Goal: Task Accomplishment & Management: Complete application form

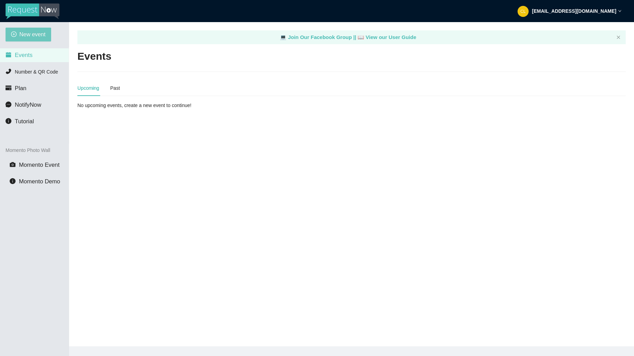
click at [28, 31] on span "New event" at bounding box center [32, 34] width 26 height 9
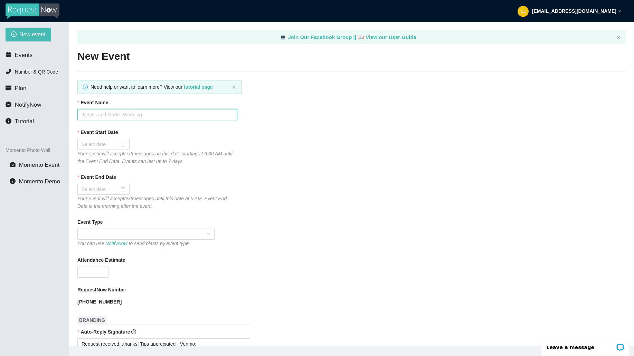
click at [115, 116] on input "Event Name" at bounding box center [157, 114] width 160 height 11
type input "Club Cafe Fridays"
click at [117, 146] on div at bounding box center [103, 145] width 44 height 8
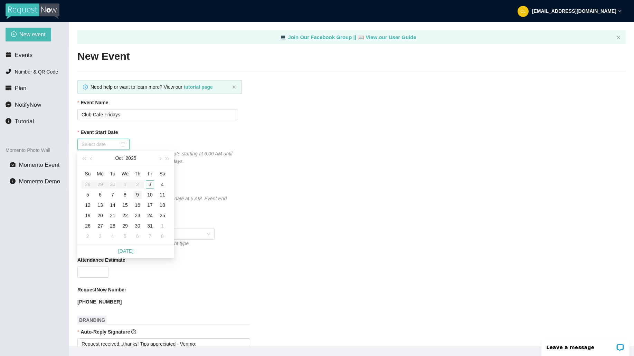
type input "[DATE]"
click at [148, 187] on div "3" at bounding box center [150, 184] width 8 height 8
type input "[DATE]"
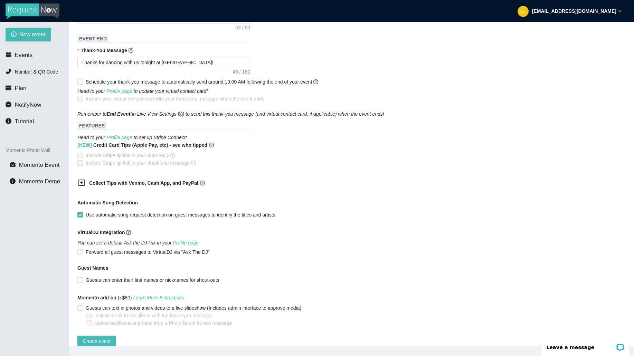
scroll to position [340, 0]
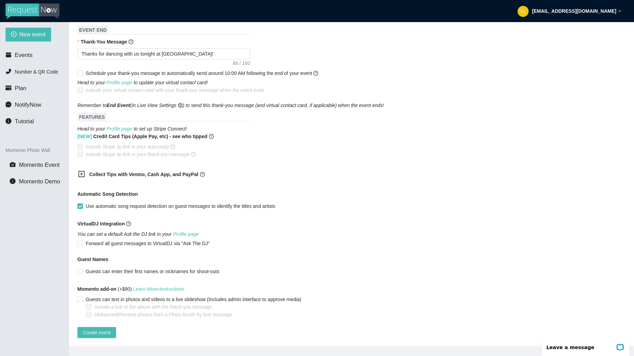
click at [97, 172] on b "Collect Tips with Venmo, Cash App, and PayPal" at bounding box center [143, 175] width 109 height 6
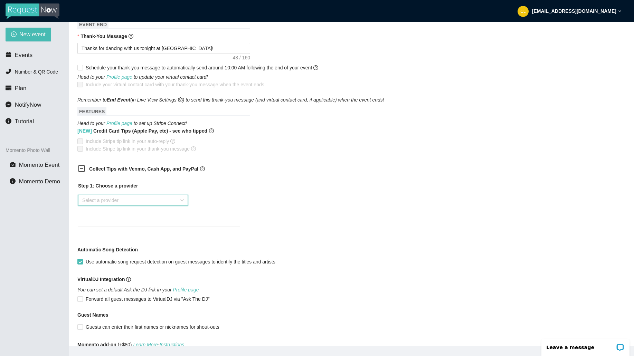
click at [114, 205] on input "search" at bounding box center [130, 200] width 97 height 10
click at [102, 224] on div "Venmo" at bounding box center [133, 225] width 102 height 8
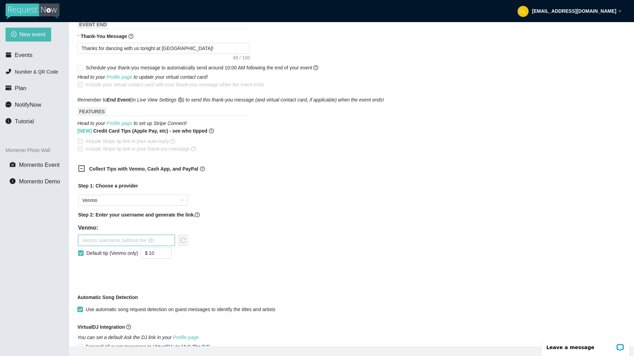
click at [92, 240] on input "text" at bounding box center [126, 240] width 97 height 11
type input "steviepsyclone"
click at [181, 245] on button "button" at bounding box center [183, 240] width 10 height 11
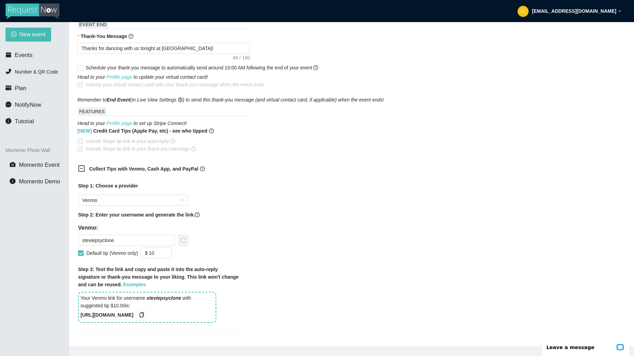
click at [159, 317] on div "Your Venmo link for username steviepsyclone with suggested tip $10.00 is: [URL]…" at bounding box center [147, 307] width 138 height 31
click at [144, 317] on icon "copy" at bounding box center [142, 315] width 6 height 6
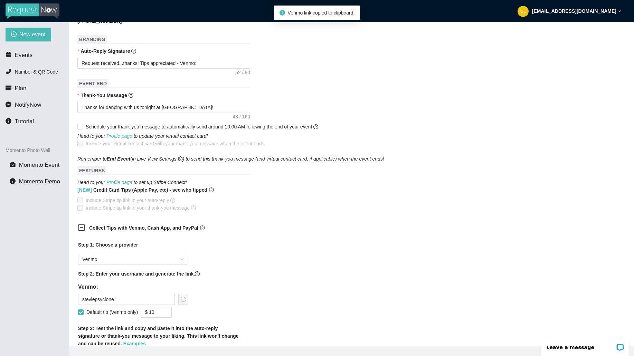
scroll to position [277, 0]
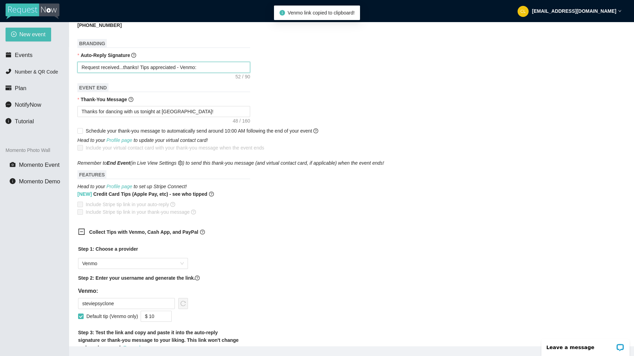
click at [214, 72] on textarea "Request received...thanks! Tips appreciated - Venmo:" at bounding box center [163, 67] width 173 height 11
type textarea "Request received...thanks! Tips appreciated - Venmo:"
paste textarea "[URL][DOMAIN_NAME]"
type textarea "Request received...thanks! Tips appreciated - Venmo: [URL][DOMAIN_NAME]"
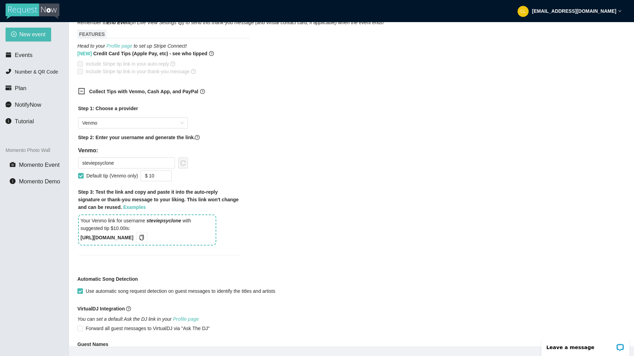
scroll to position [515, 0]
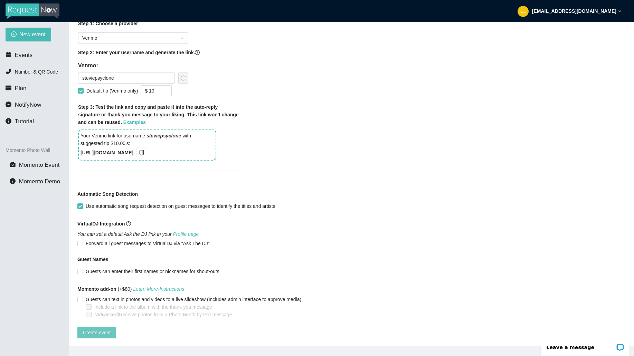
type textarea "Request received...thanks! Tips appreciated - Venmo: [URL][DOMAIN_NAME]"
click at [98, 329] on span "Create event" at bounding box center [97, 333] width 28 height 8
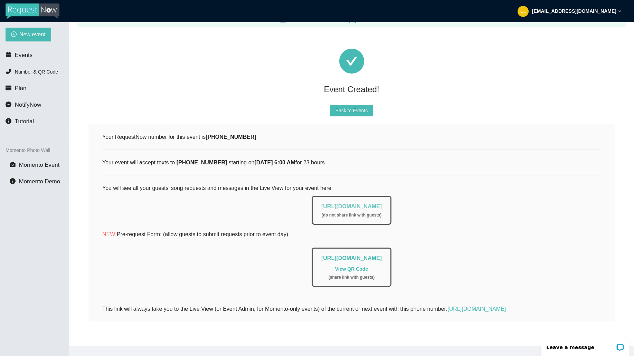
click at [321, 203] on link "[URL][DOMAIN_NAME]" at bounding box center [351, 206] width 60 height 6
